Goal: Information Seeking & Learning: Find specific fact

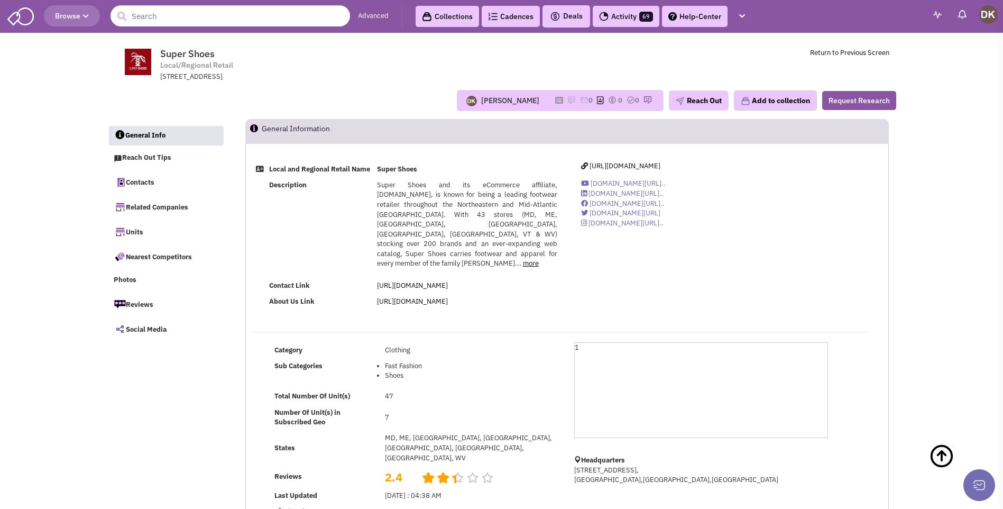
select select
click at [198, 17] on input "text" at bounding box center [231, 15] width 240 height 21
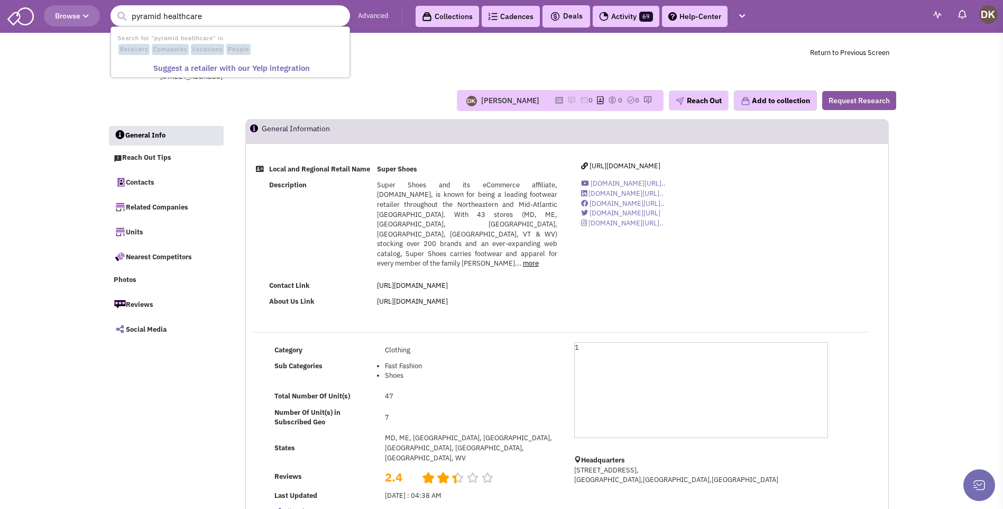
type input "pyramid healthcare"
click at [114, 8] on button "submit" at bounding box center [122, 16] width 16 height 16
